Goal: Task Accomplishment & Management: Complete application form

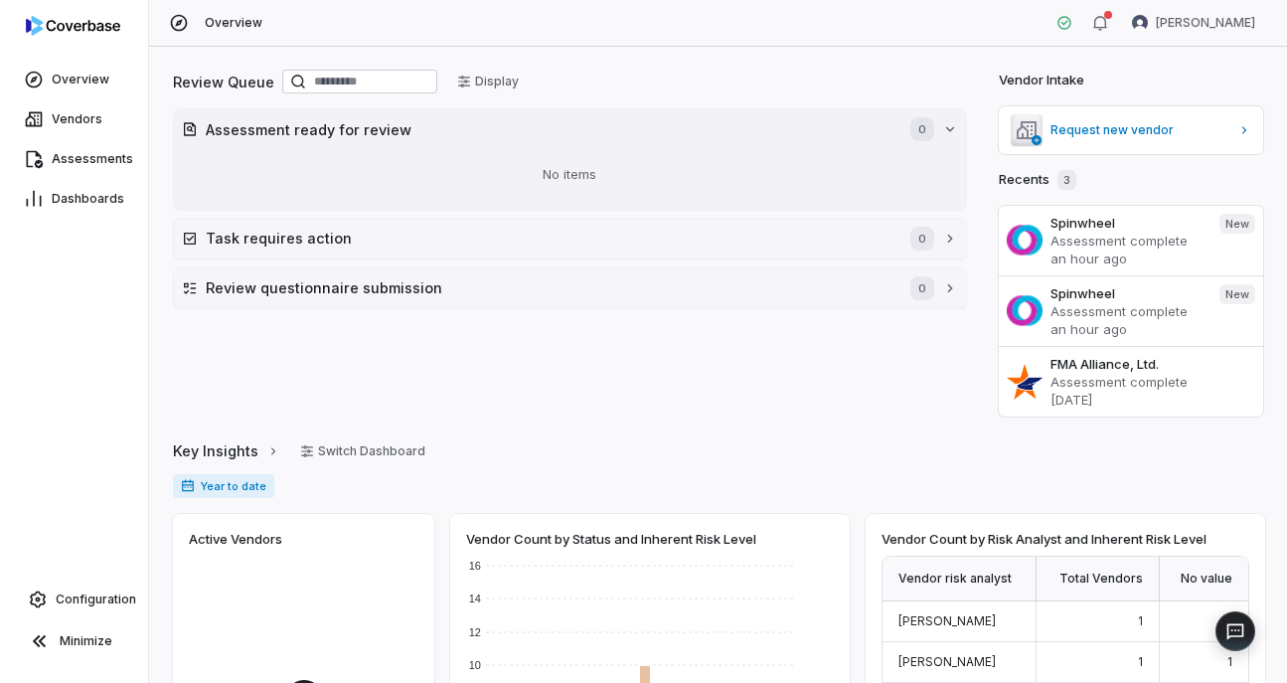
click at [952, 127] on icon "button" at bounding box center [950, 129] width 16 height 16
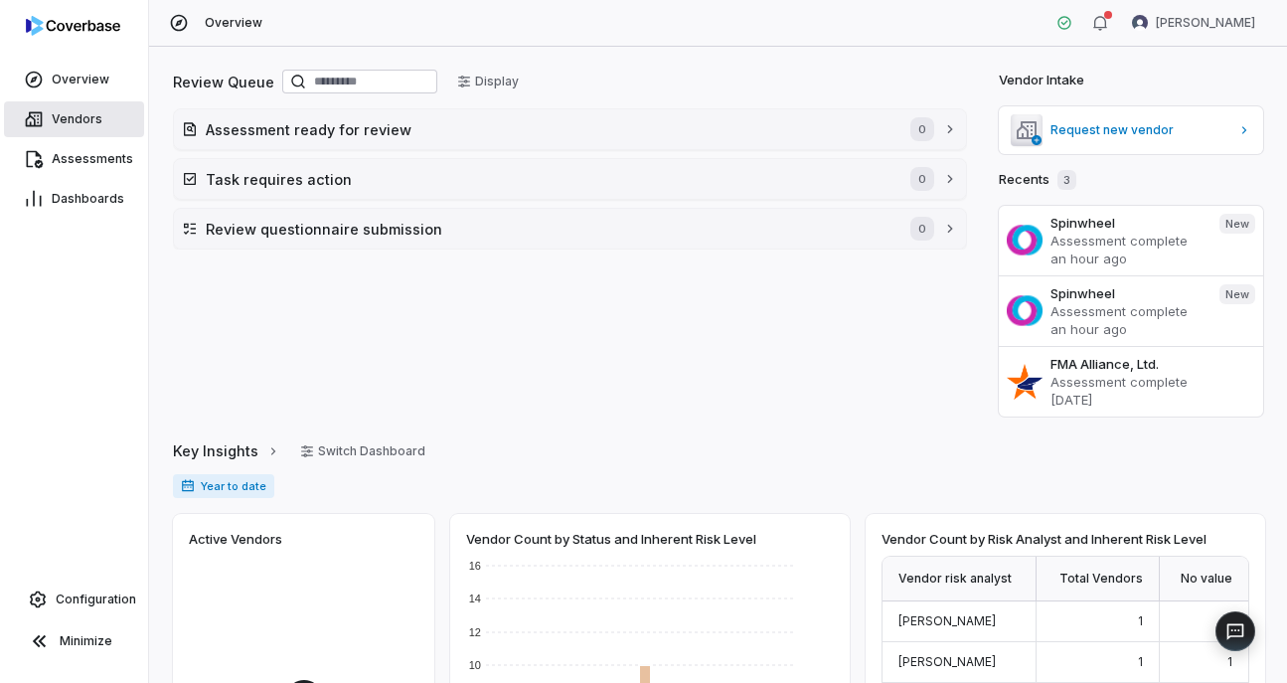
click at [73, 126] on span "Vendors" at bounding box center [77, 119] width 51 height 16
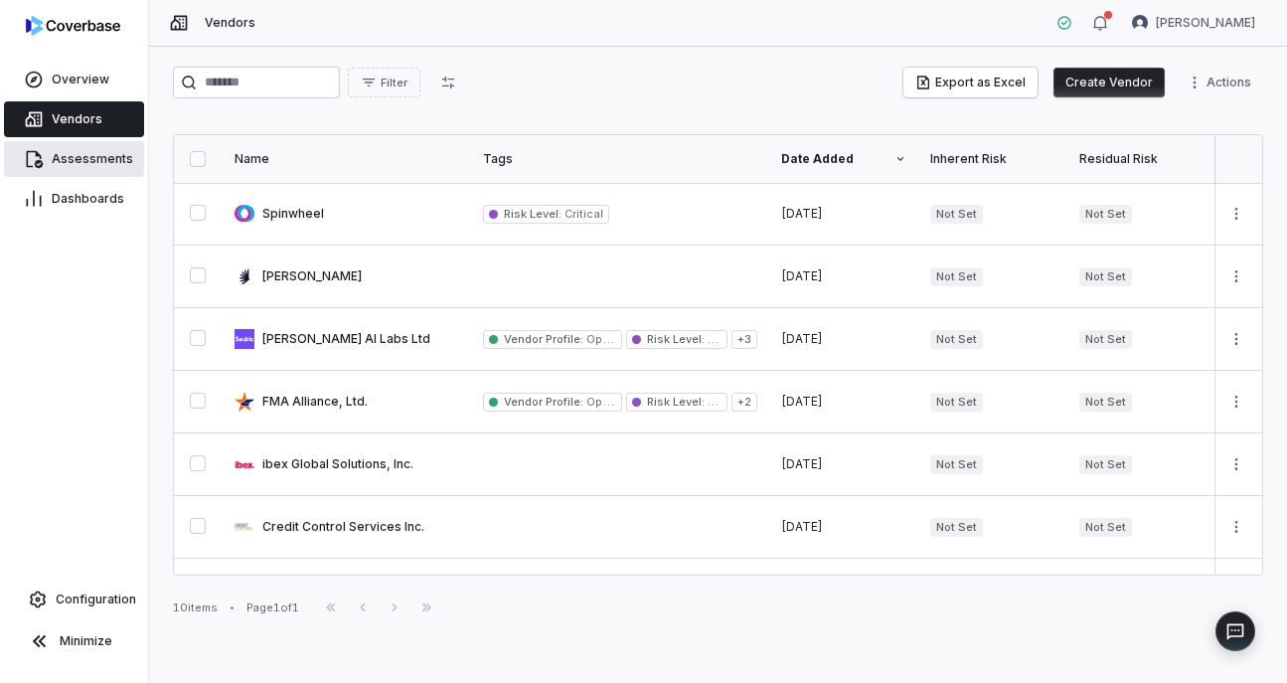
click at [90, 156] on span "Assessments" at bounding box center [92, 159] width 81 height 16
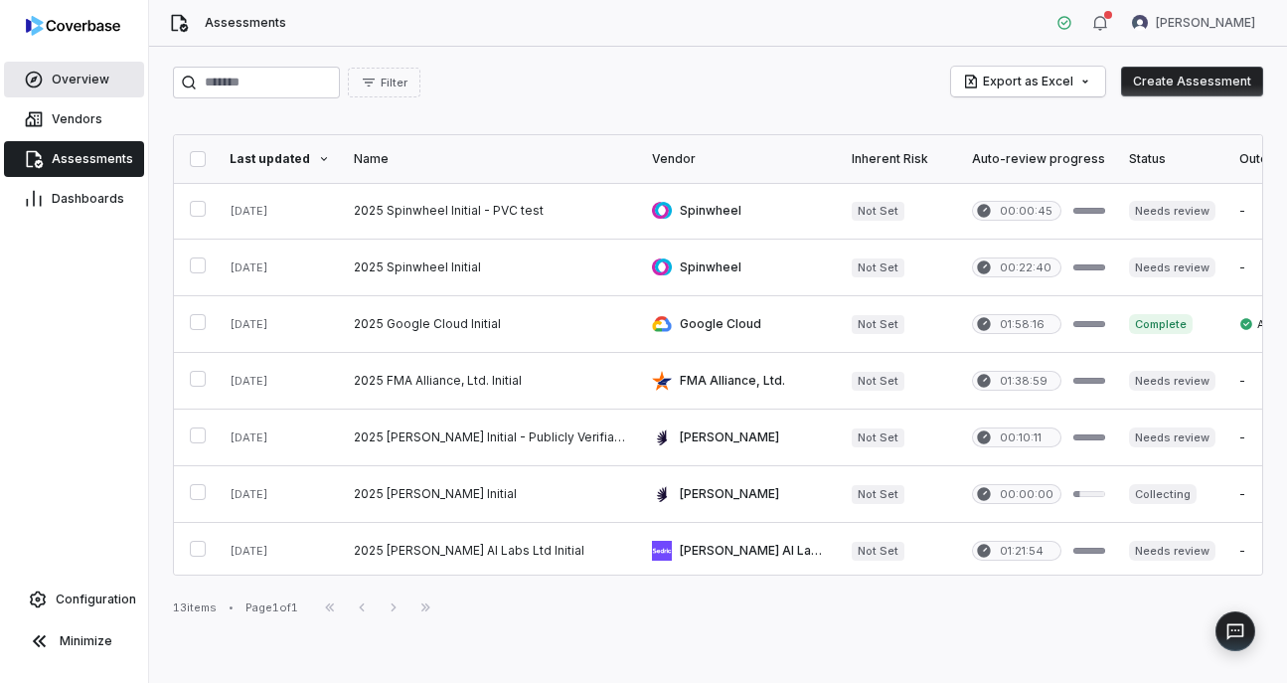
click at [83, 74] on span "Overview" at bounding box center [81, 80] width 58 height 16
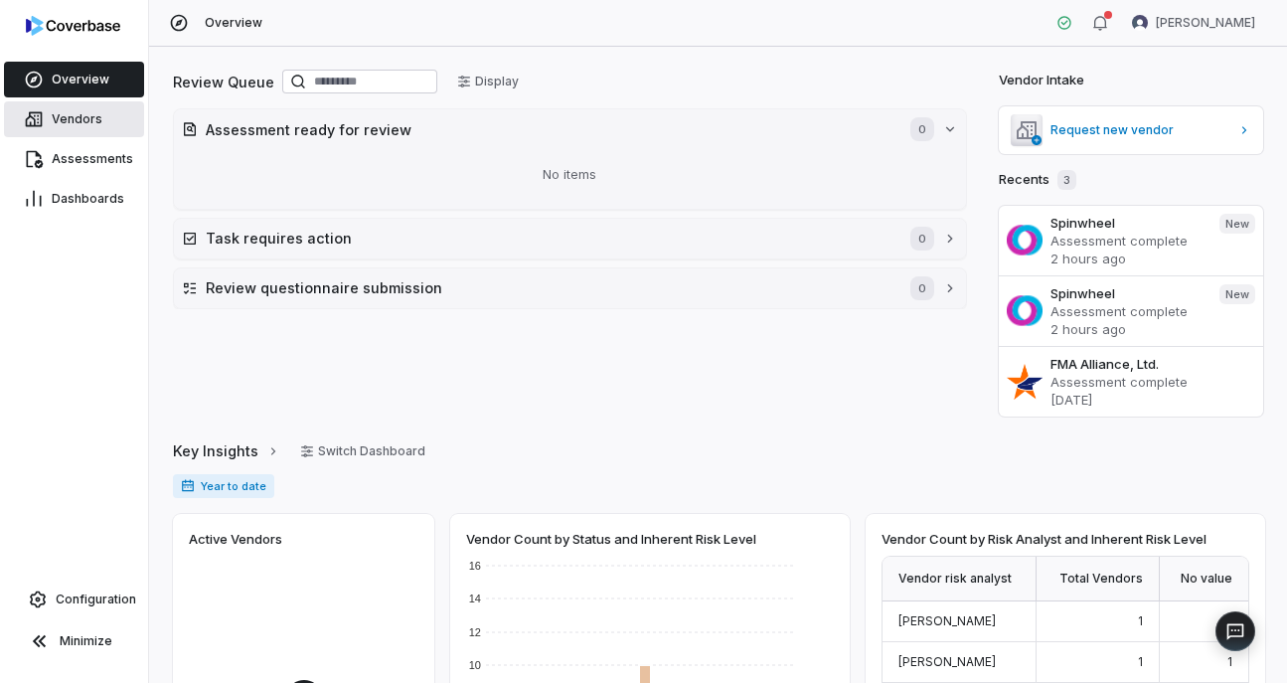
click at [83, 121] on span "Vendors" at bounding box center [77, 119] width 51 height 16
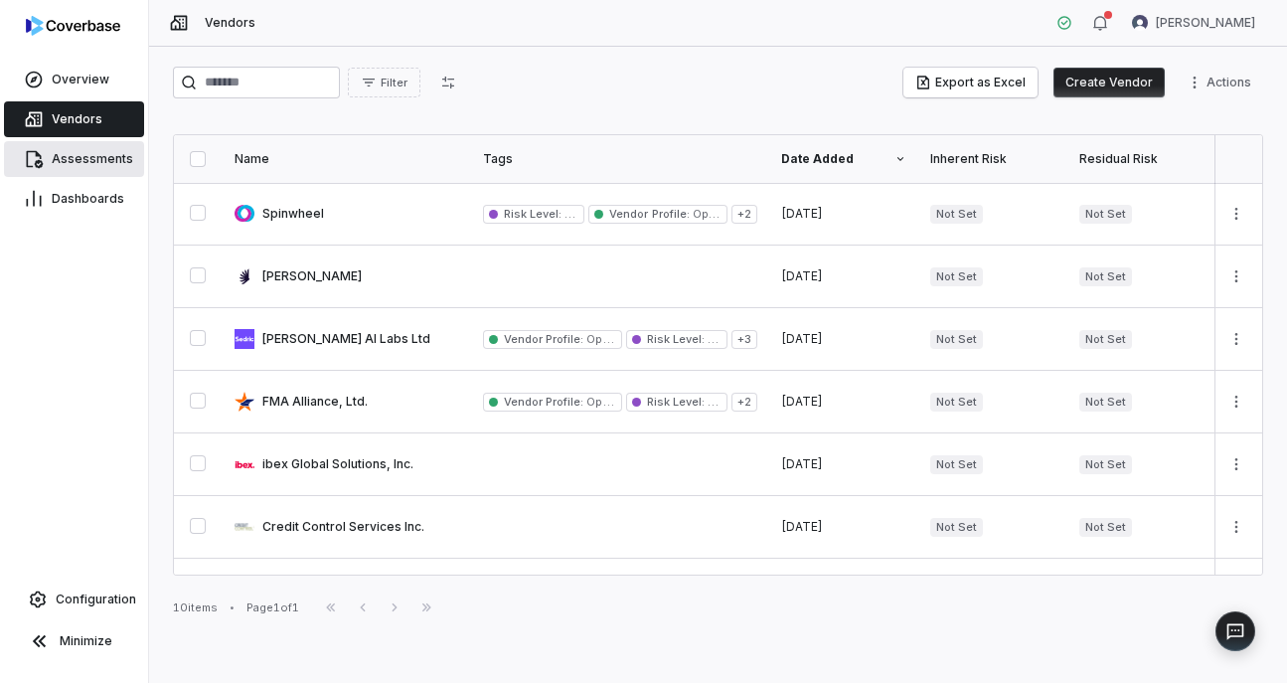
click at [81, 166] on span "Assessments" at bounding box center [92, 159] width 81 height 16
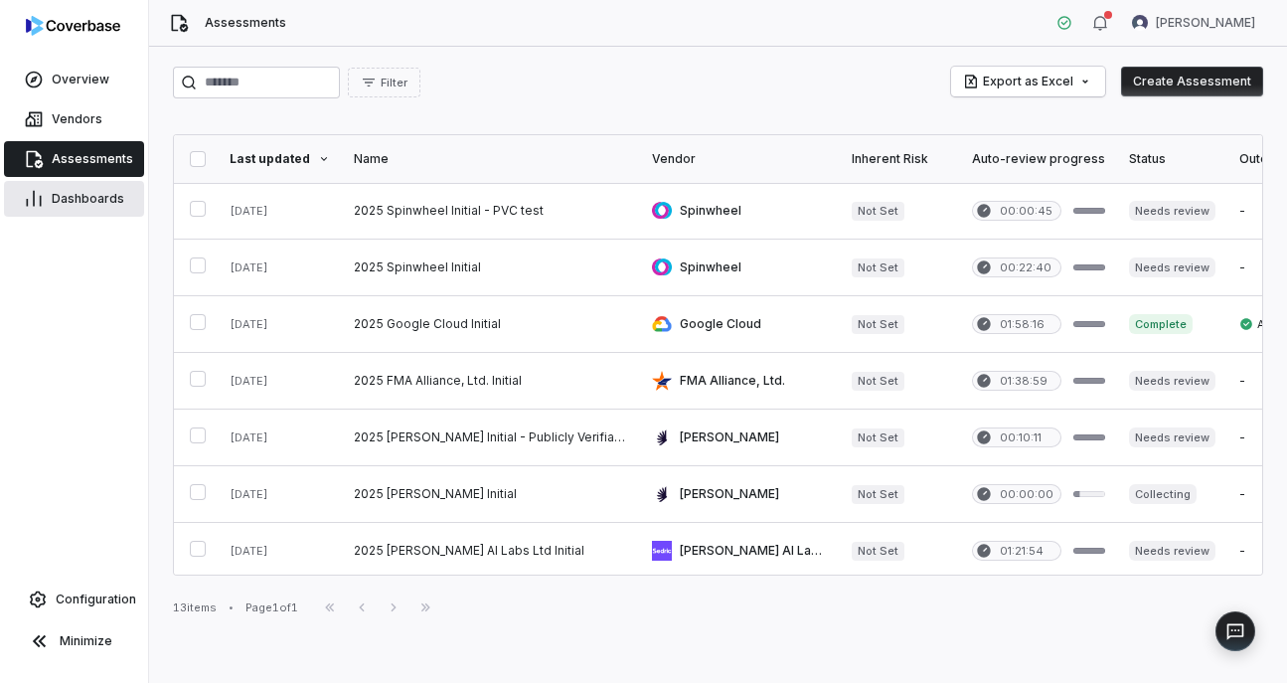
click at [79, 195] on span "Dashboards" at bounding box center [88, 199] width 73 height 16
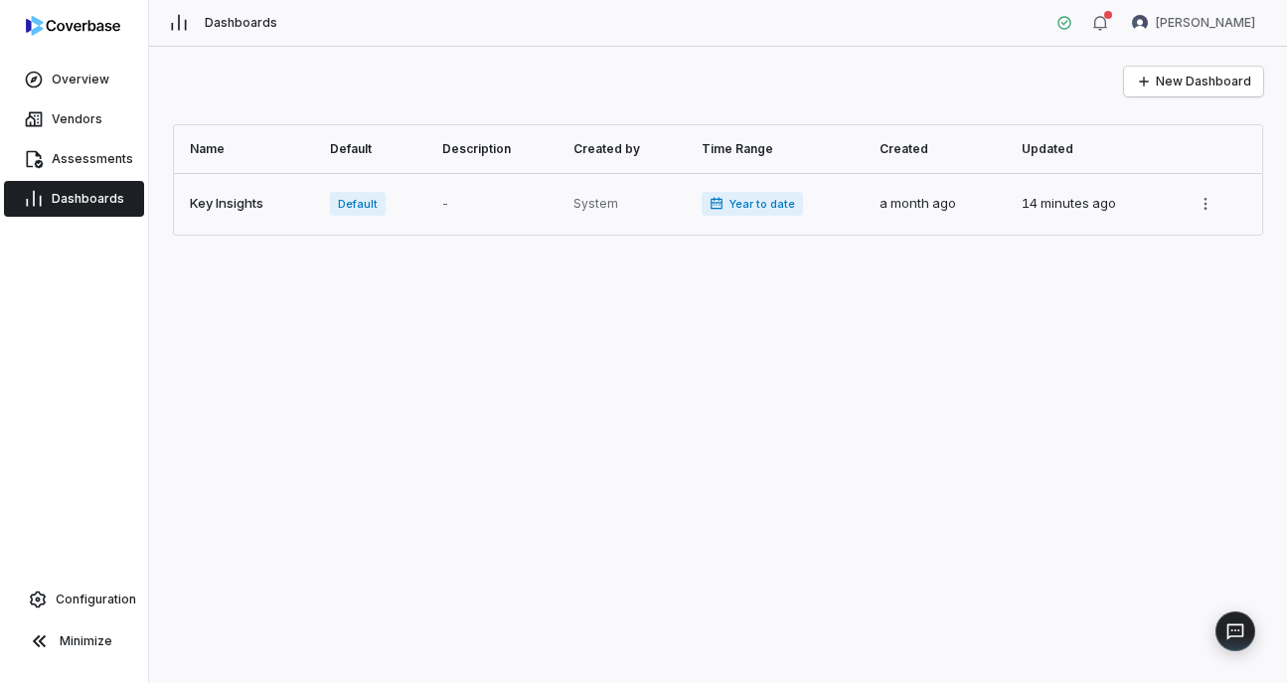
click at [206, 218] on link at bounding box center [246, 204] width 144 height 62
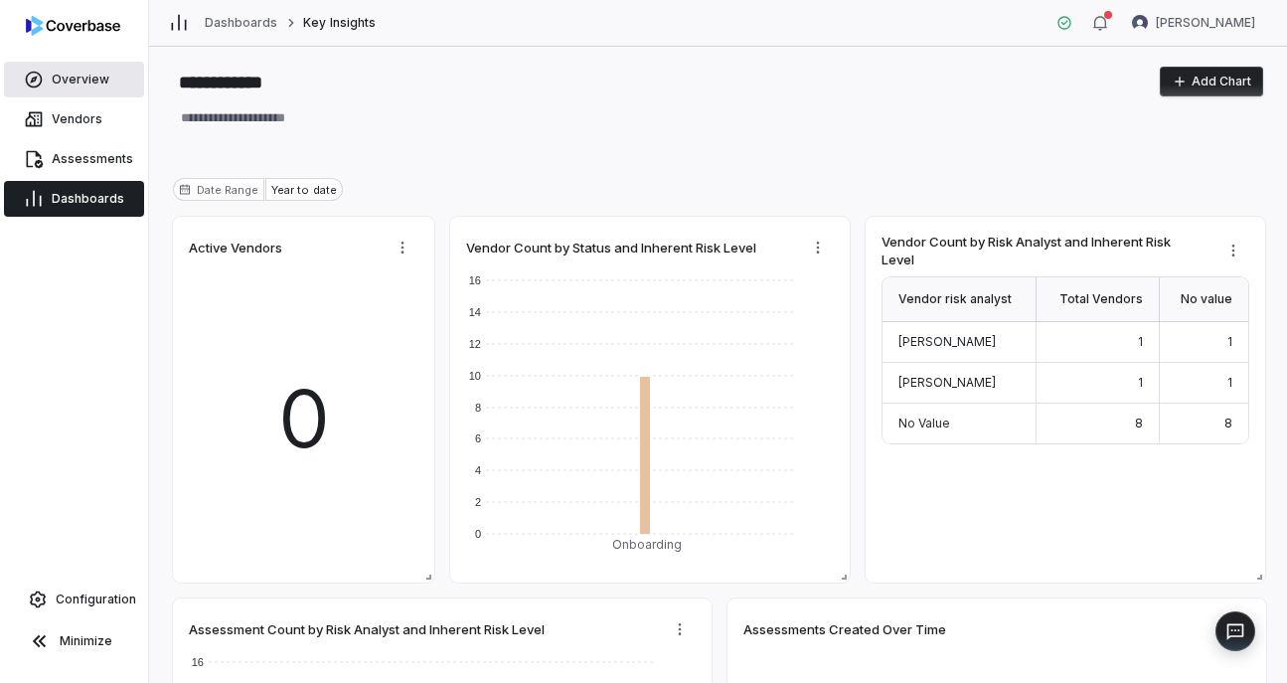
click at [88, 63] on link "Overview" at bounding box center [74, 80] width 140 height 36
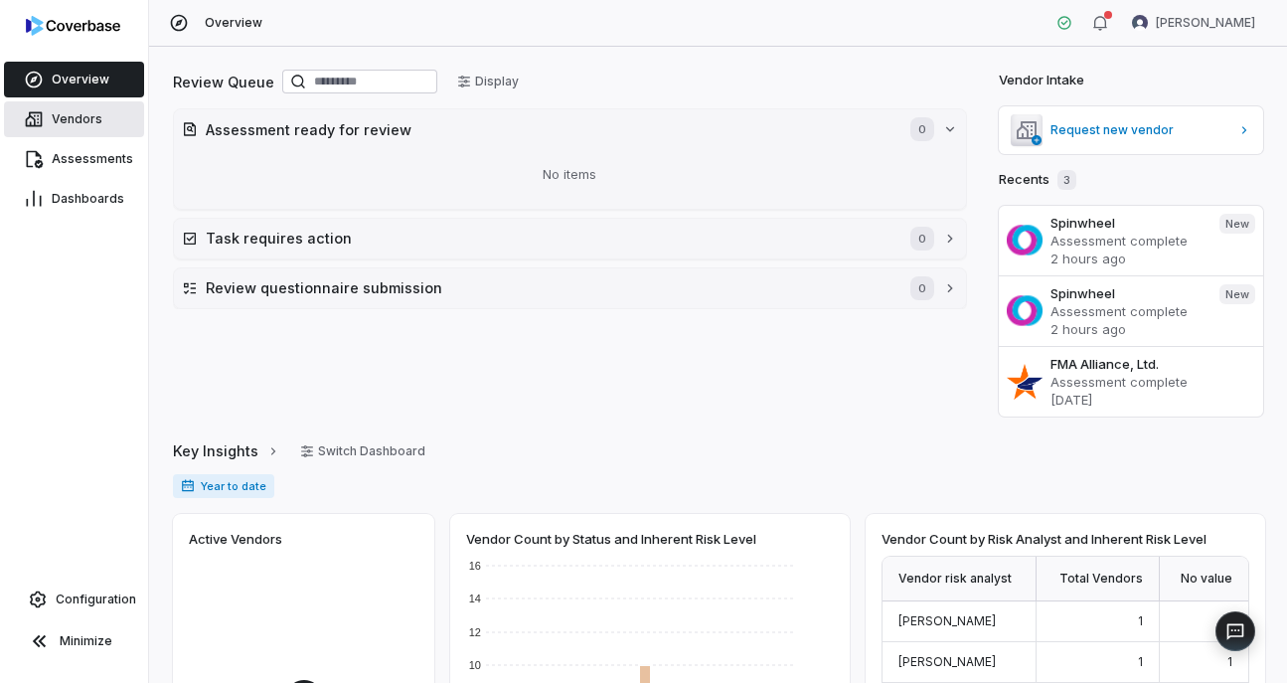
click at [92, 131] on link "Vendors" at bounding box center [74, 119] width 140 height 36
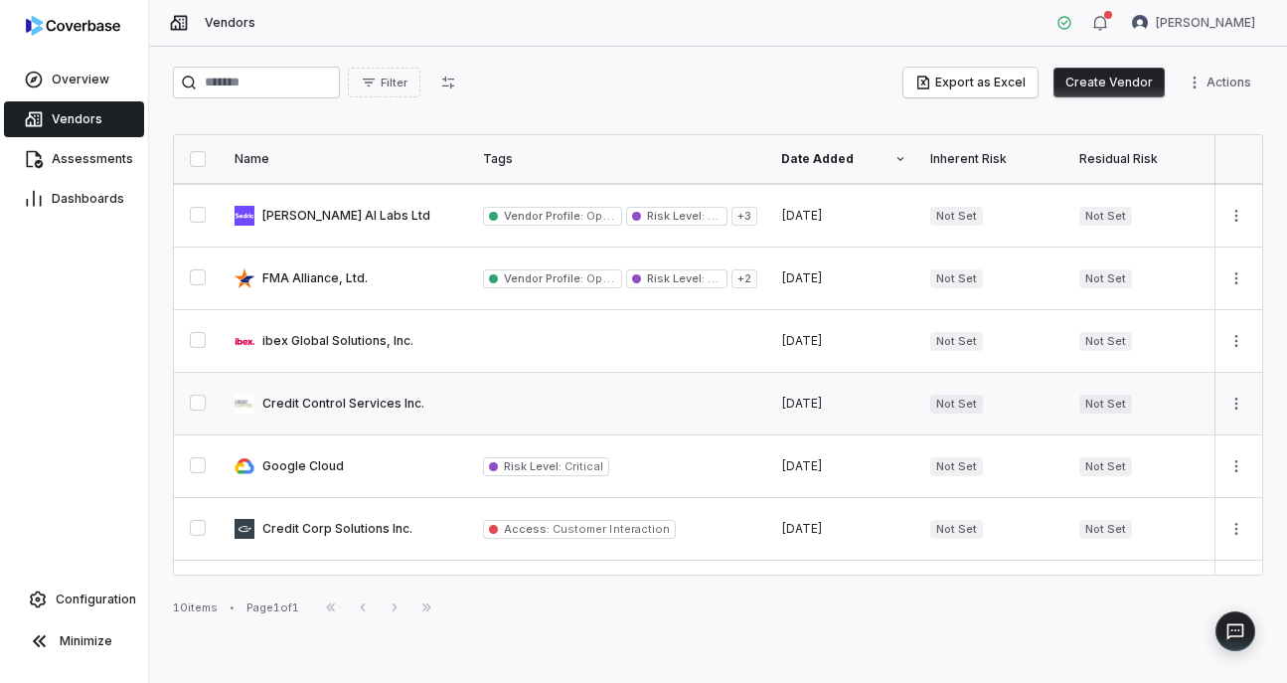
scroll to position [234, 0]
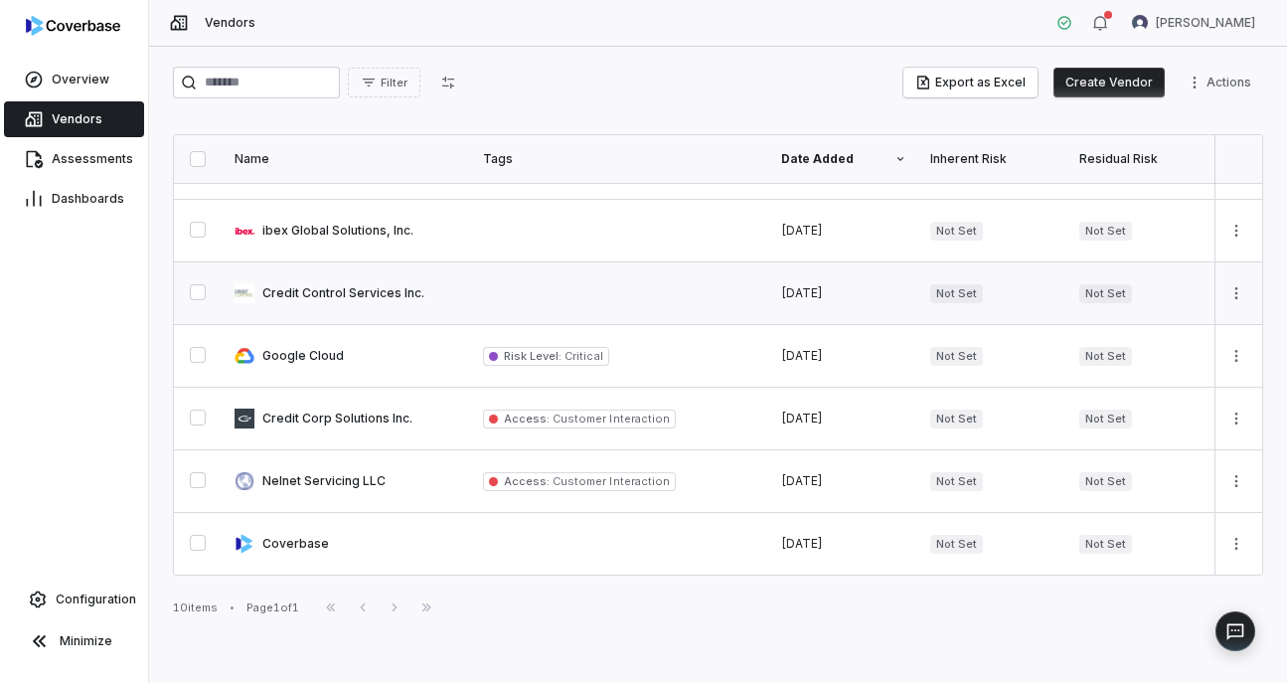
click at [380, 513] on link at bounding box center [347, 544] width 248 height 62
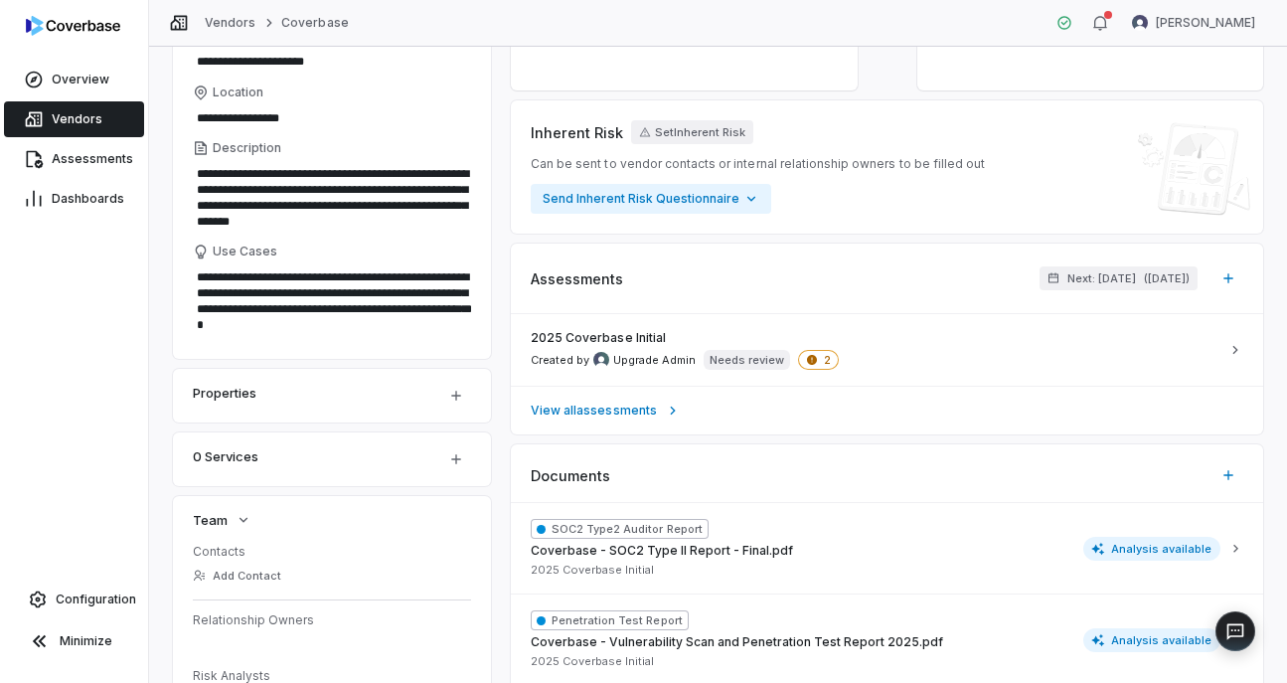
scroll to position [219, 0]
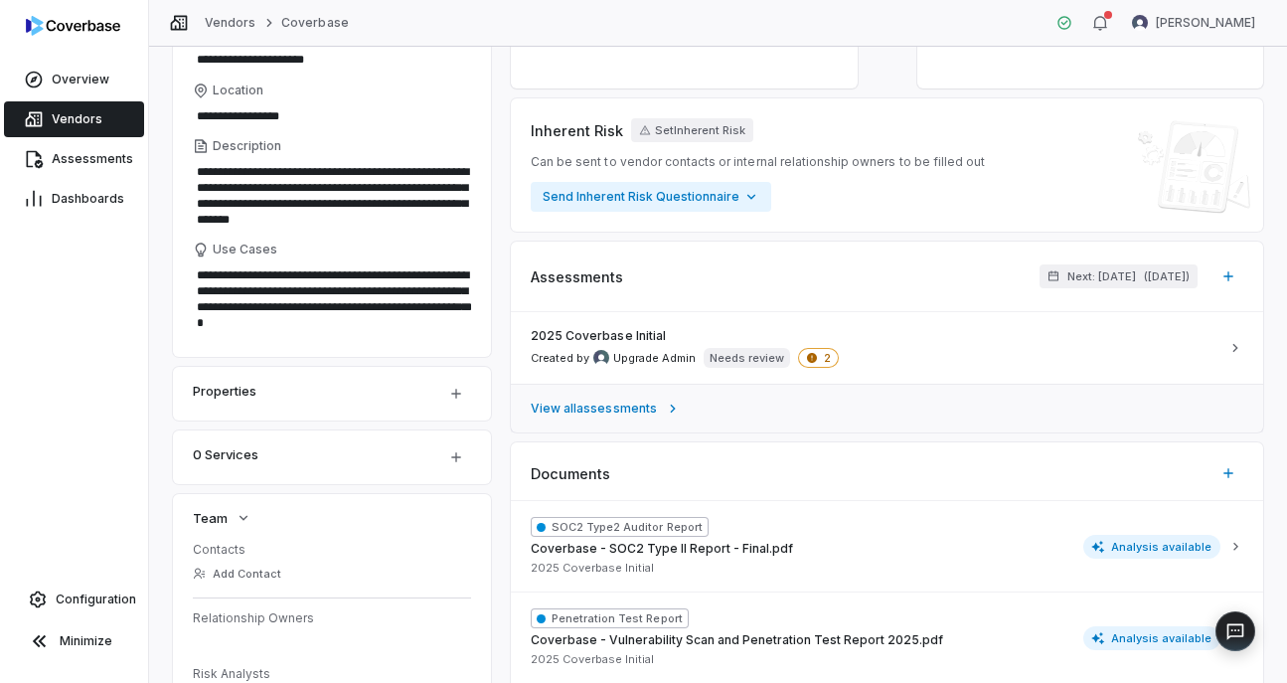
click at [636, 421] on link "View all assessments" at bounding box center [887, 408] width 752 height 49
type textarea "*"
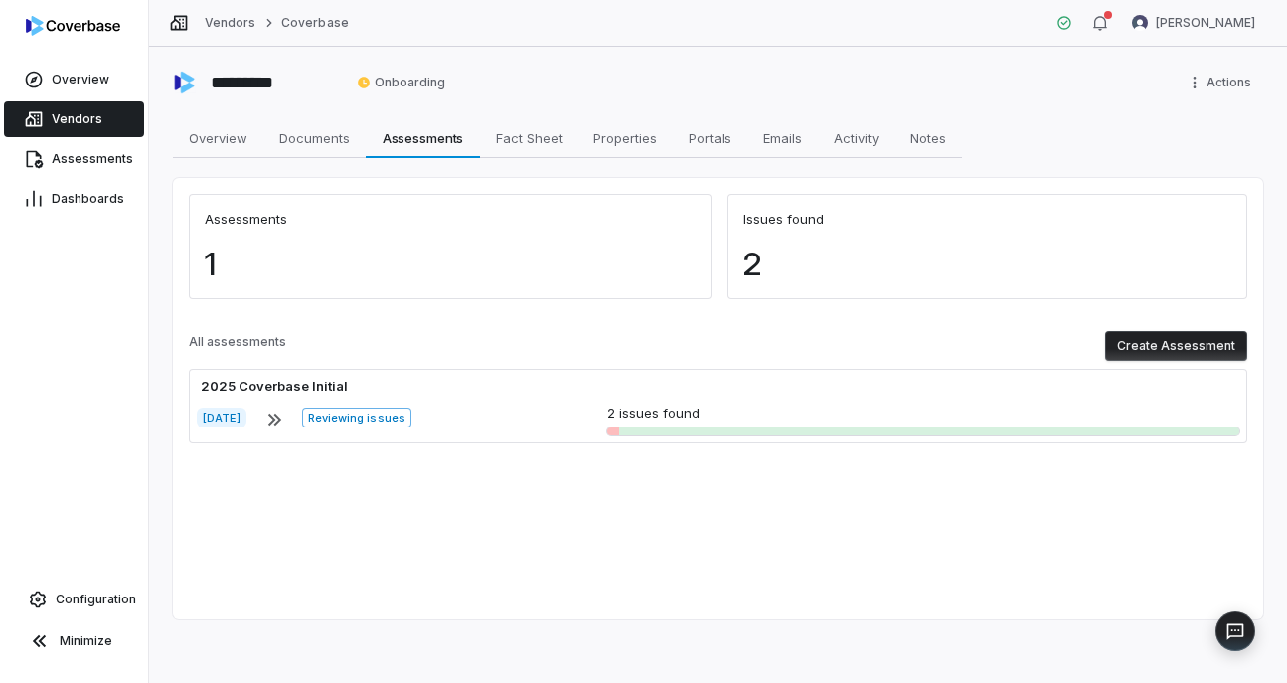
click at [1122, 340] on button "Create Assessment" at bounding box center [1176, 346] width 142 height 30
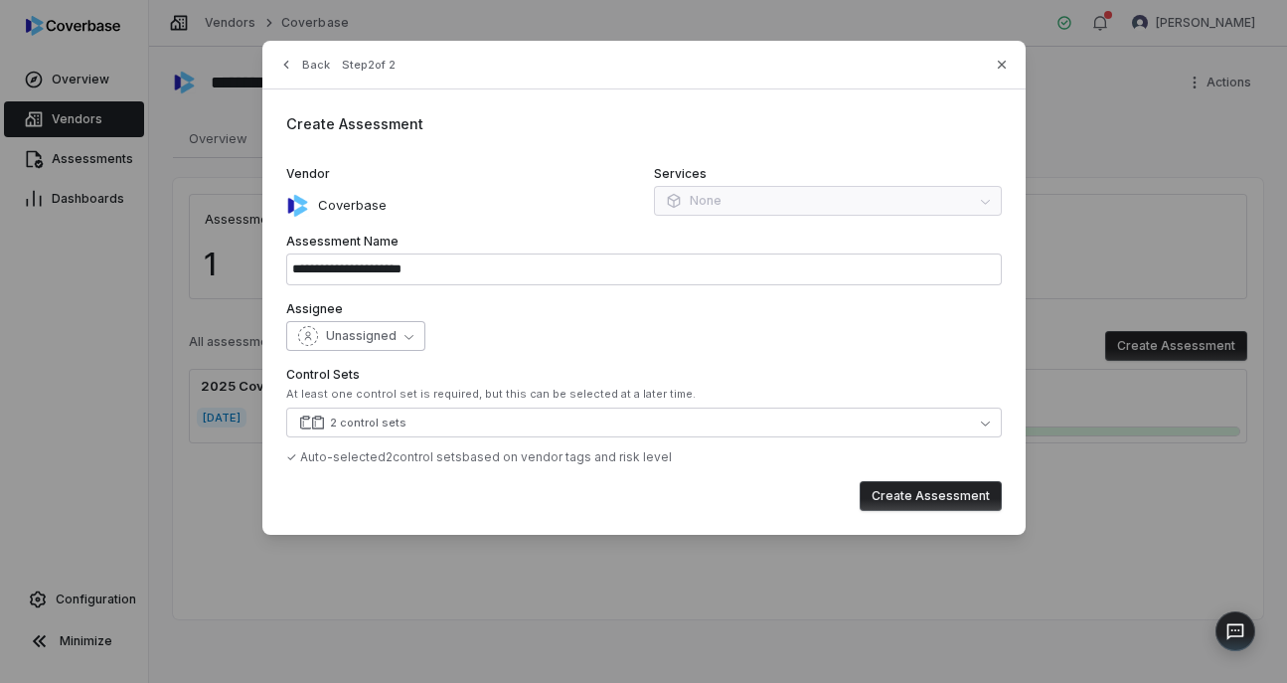
click at [391, 337] on span "Unassigned" at bounding box center [361, 336] width 71 height 16
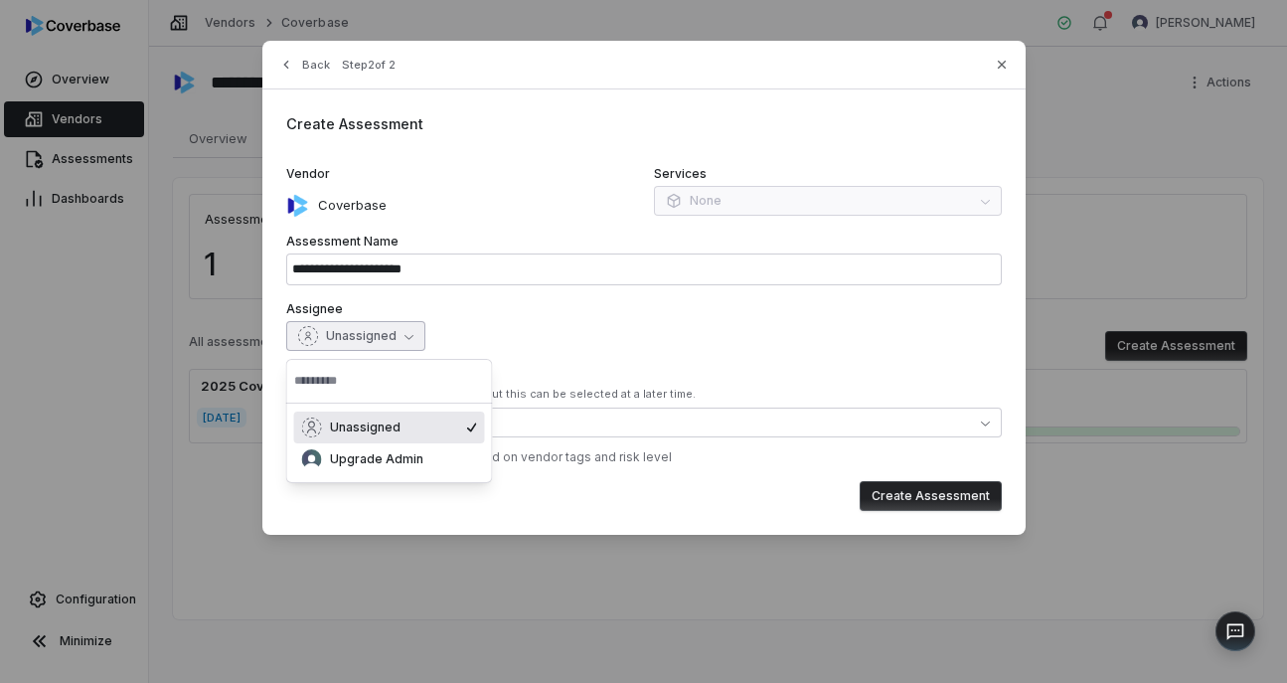
click at [391, 337] on span "Unassigned" at bounding box center [361, 336] width 71 height 16
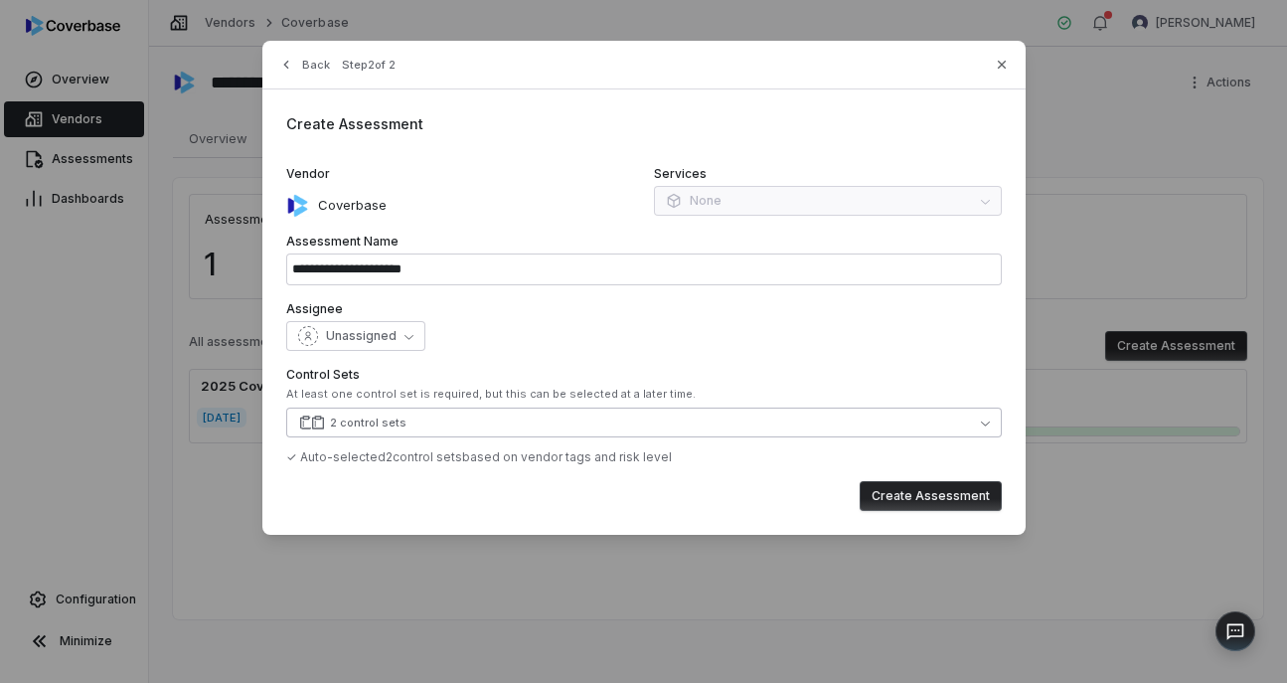
click at [524, 407] on button "2 control sets" at bounding box center [644, 422] width 716 height 30
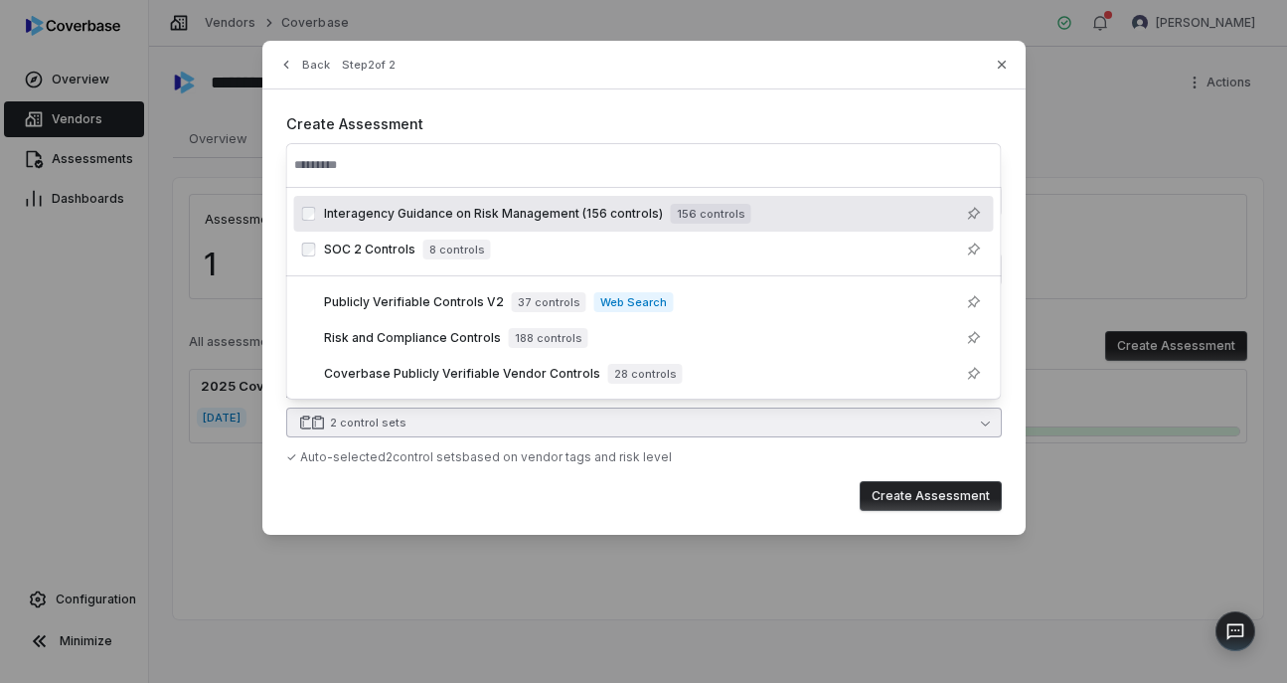
click at [523, 413] on button "2 control sets" at bounding box center [644, 422] width 716 height 30
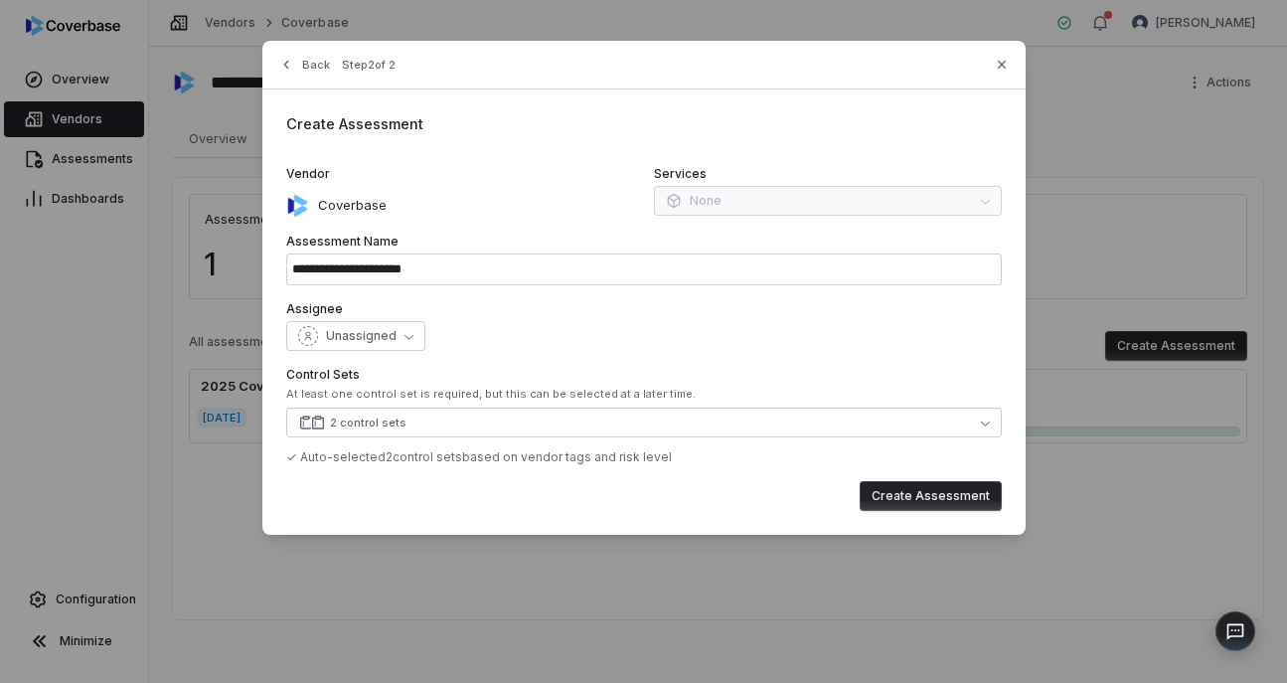
click at [698, 210] on div "Services None" at bounding box center [828, 192] width 348 height 52
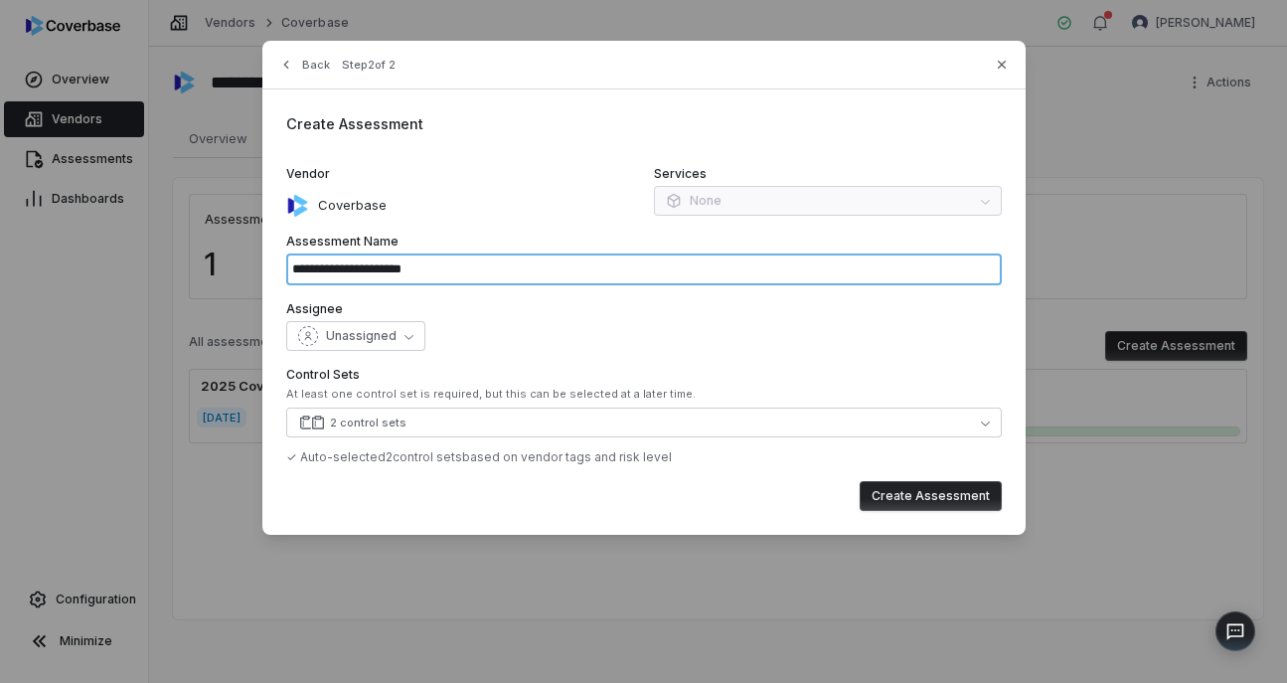
click at [520, 272] on input "**********" at bounding box center [644, 269] width 716 height 32
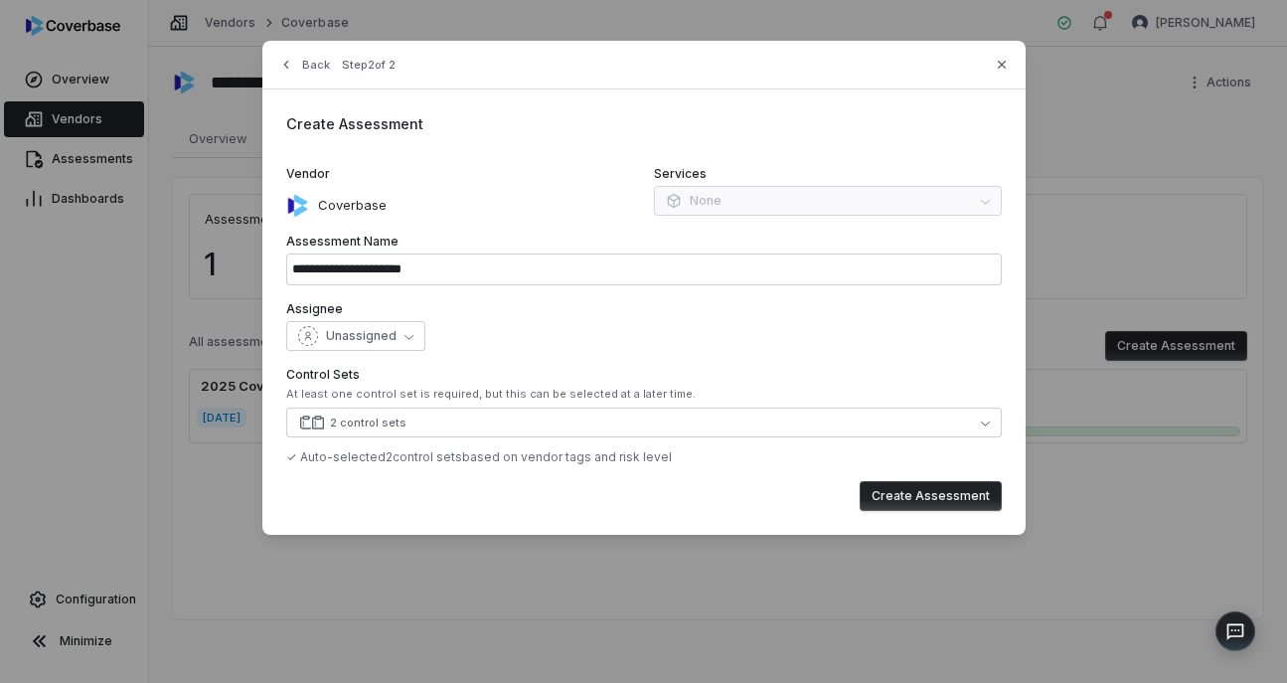
click at [984, 74] on div "Back Step 2 of 2" at bounding box center [643, 77] width 763 height 25
click at [997, 62] on icon "button" at bounding box center [1002, 65] width 16 height 16
type input "**********"
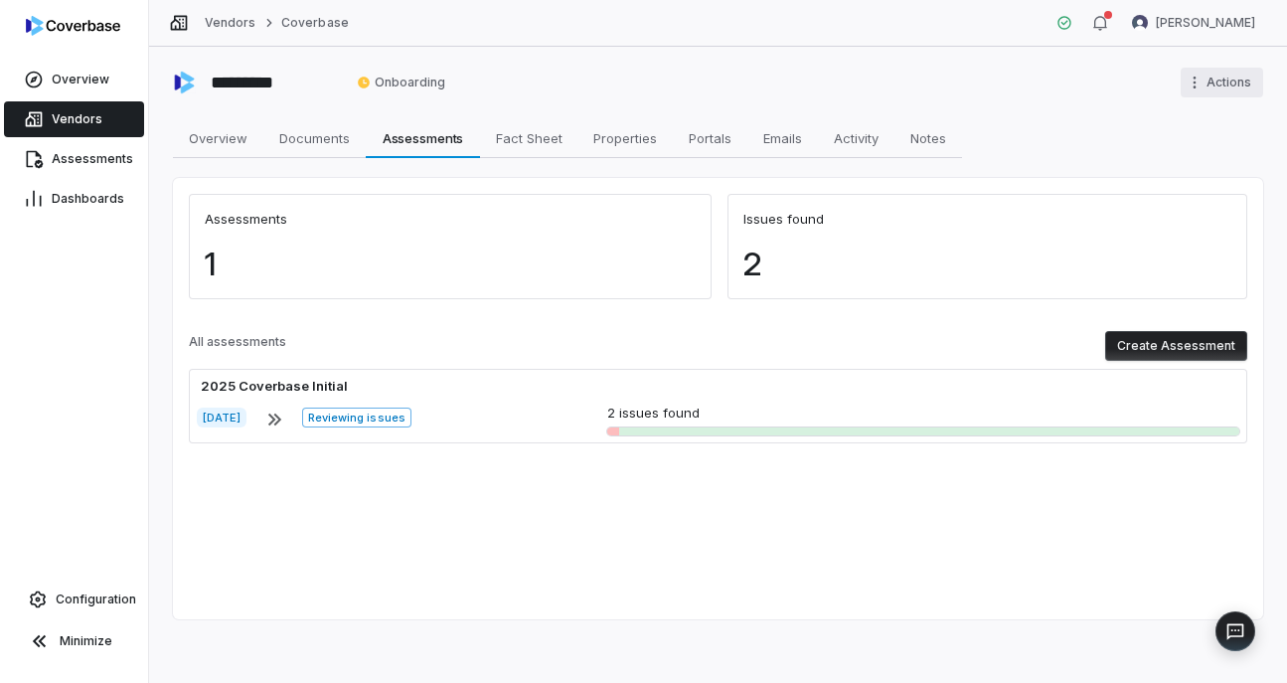
click at [1194, 80] on html "Overview Vendors Assessments Dashboards Configuration Minimize Vendors Coverbas…" at bounding box center [643, 341] width 1287 height 683
click at [78, 84] on span "Overview" at bounding box center [81, 80] width 58 height 16
